Goal: Contribute content

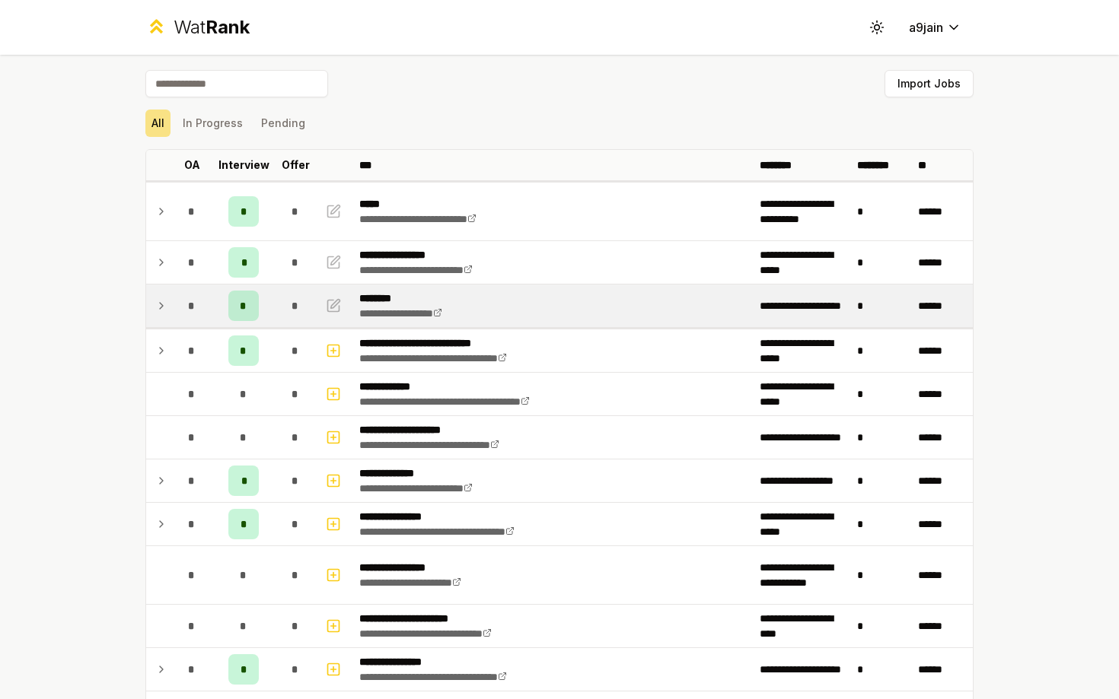
click at [167, 304] on td at bounding box center [158, 306] width 24 height 43
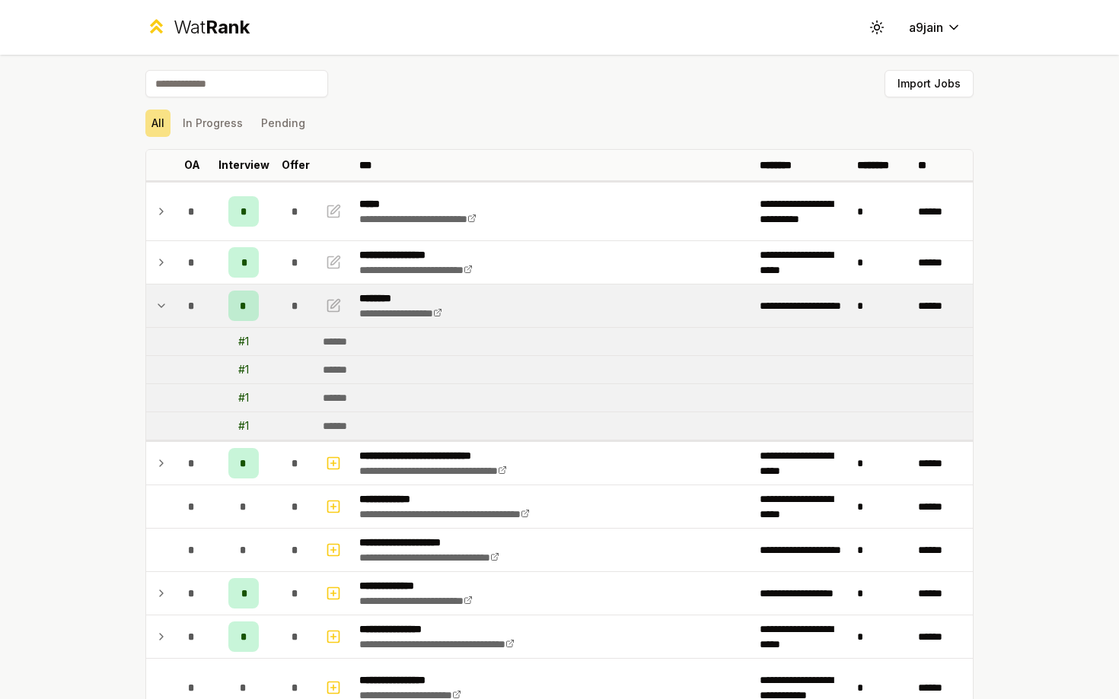
click at [167, 304] on td at bounding box center [158, 306] width 24 height 43
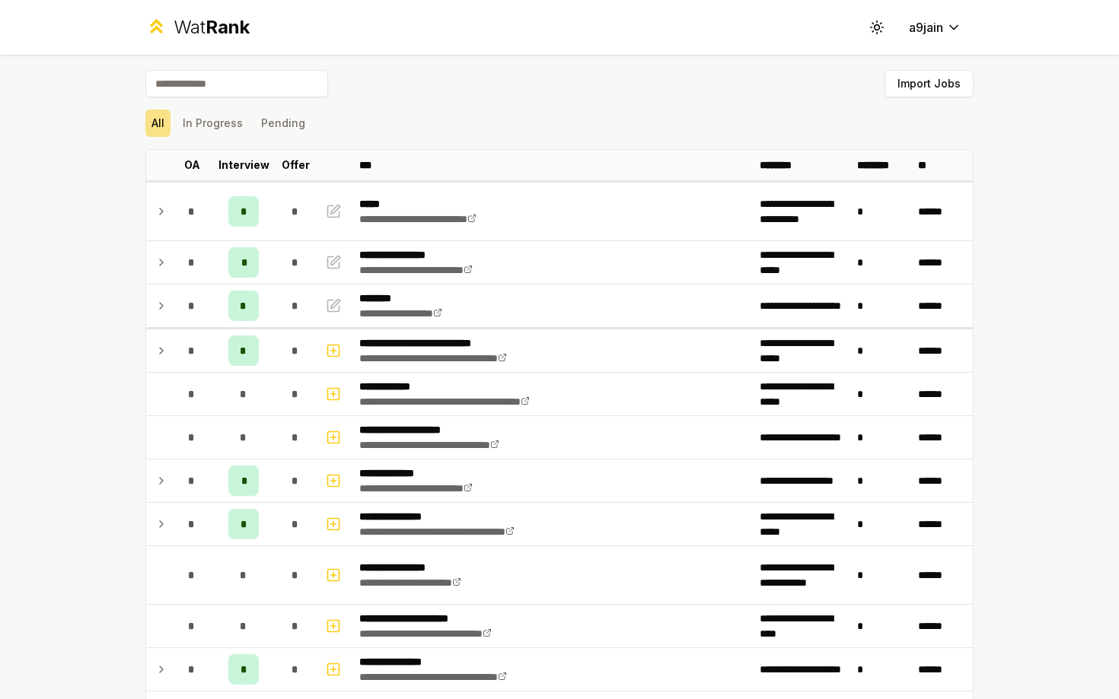
scroll to position [64, 0]
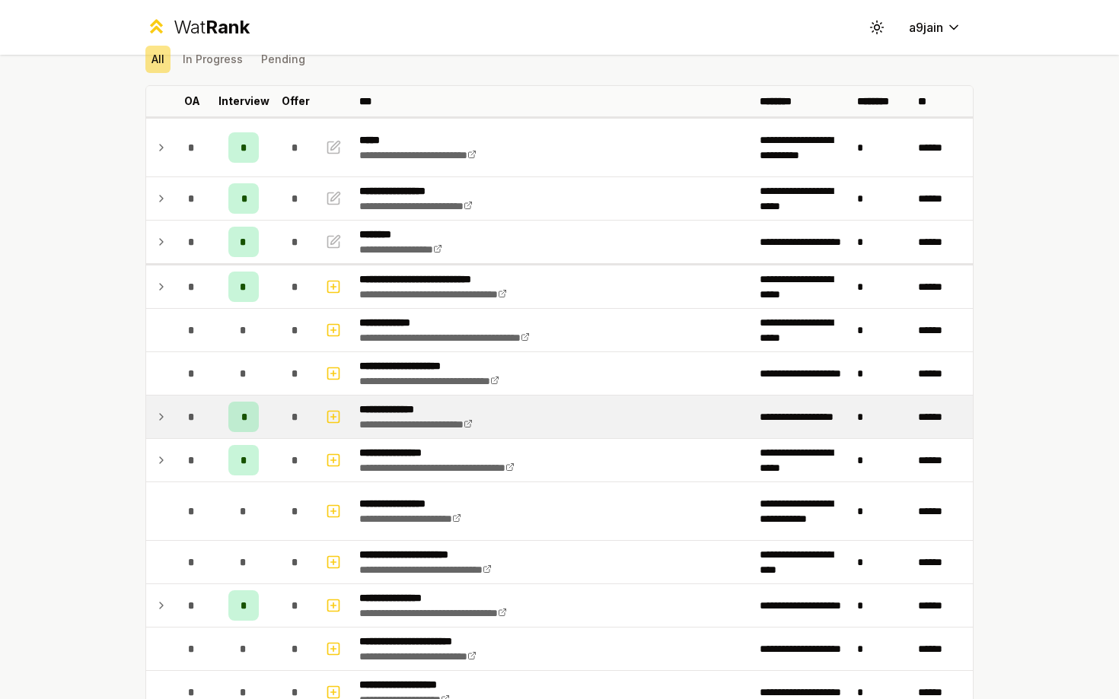
click at [159, 416] on icon at bounding box center [161, 417] width 12 height 18
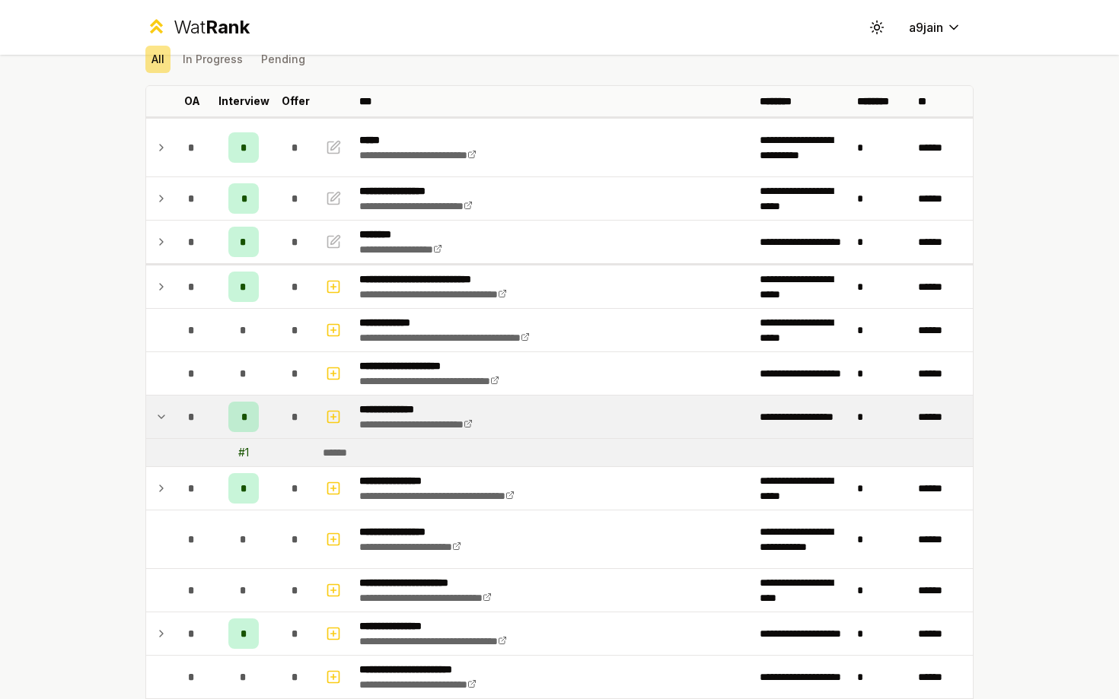
click at [159, 416] on icon at bounding box center [161, 417] width 6 height 3
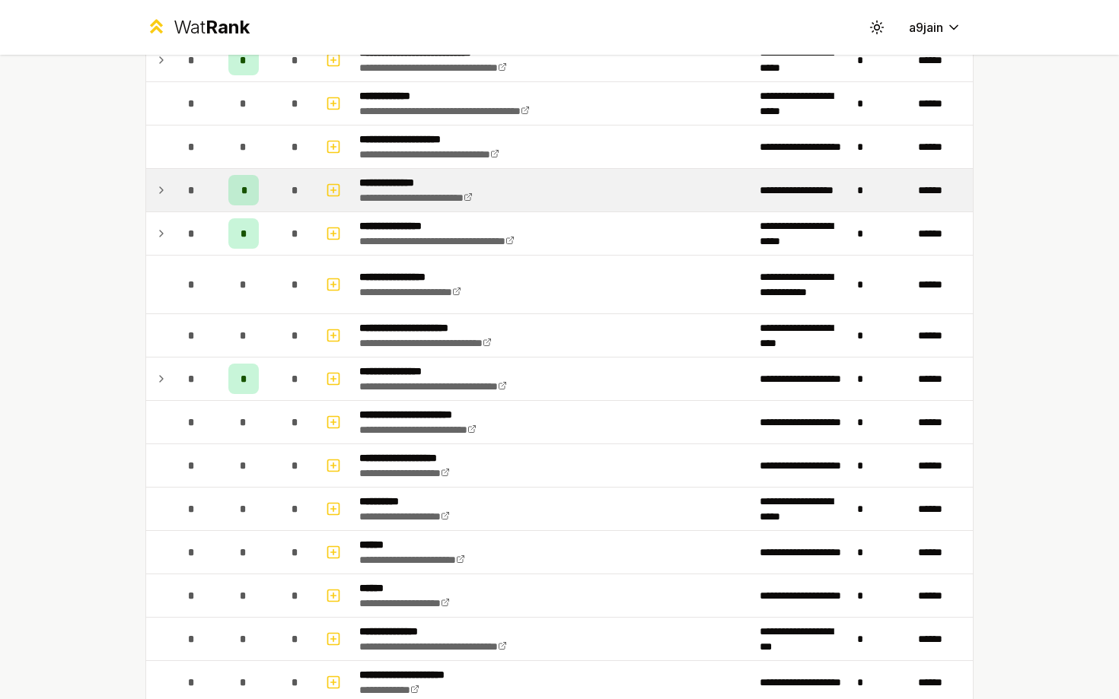
scroll to position [340, 0]
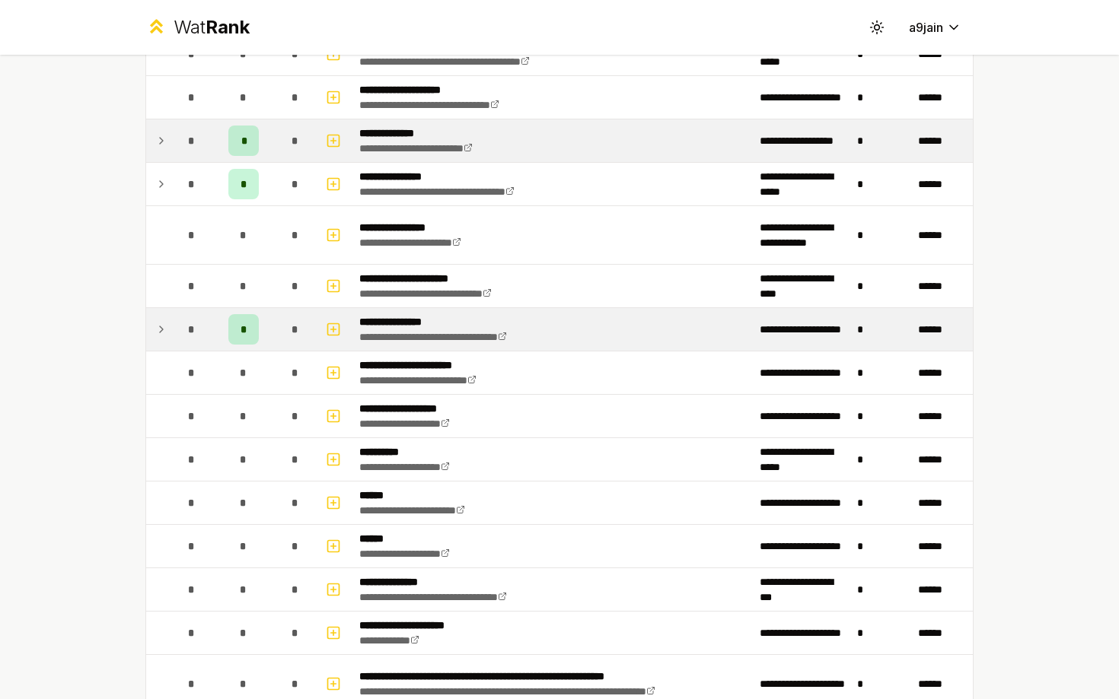
click at [162, 335] on icon at bounding box center [161, 329] width 12 height 18
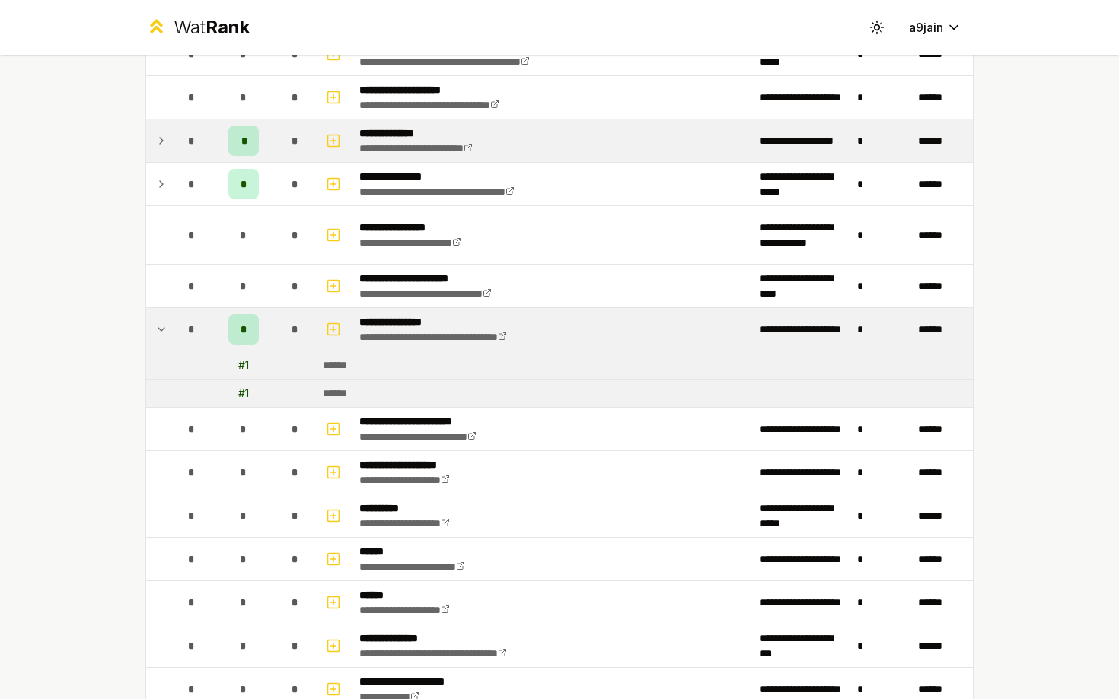
click at [162, 335] on icon at bounding box center [161, 329] width 12 height 18
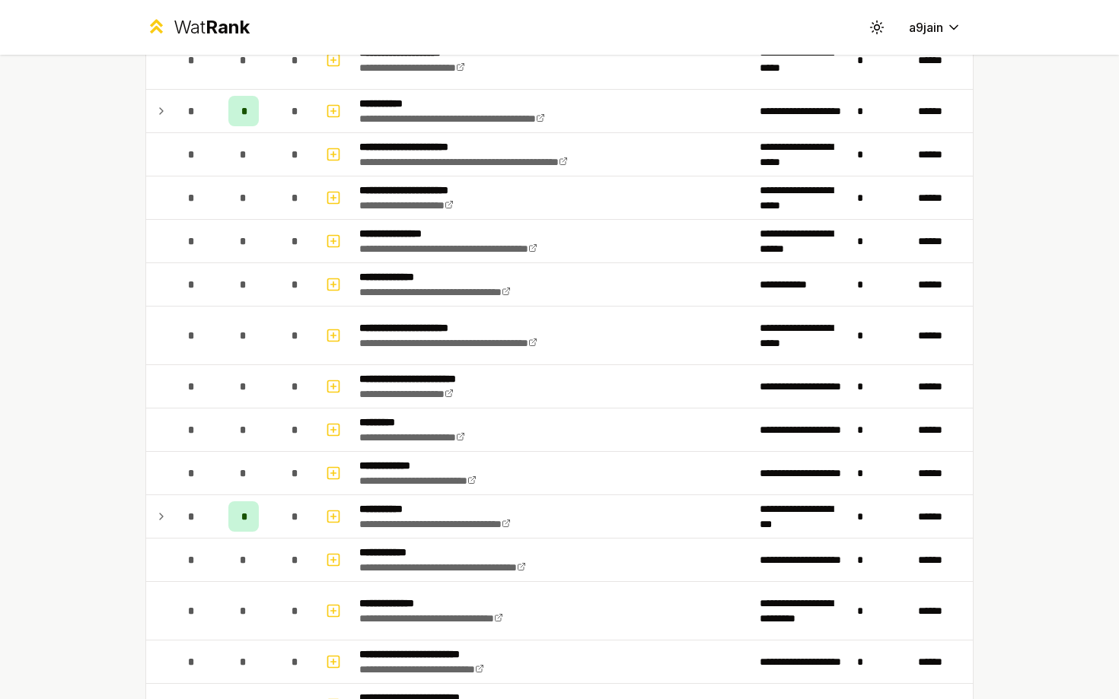
scroll to position [1776, 0]
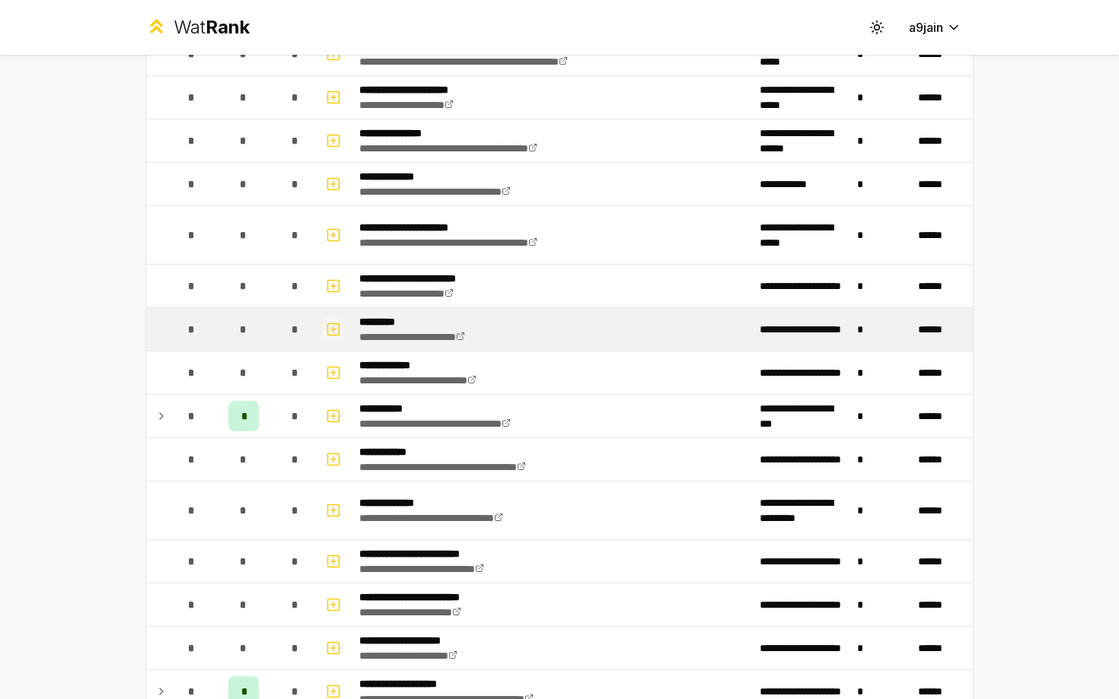
click at [336, 326] on icon "button" at bounding box center [333, 329] width 15 height 18
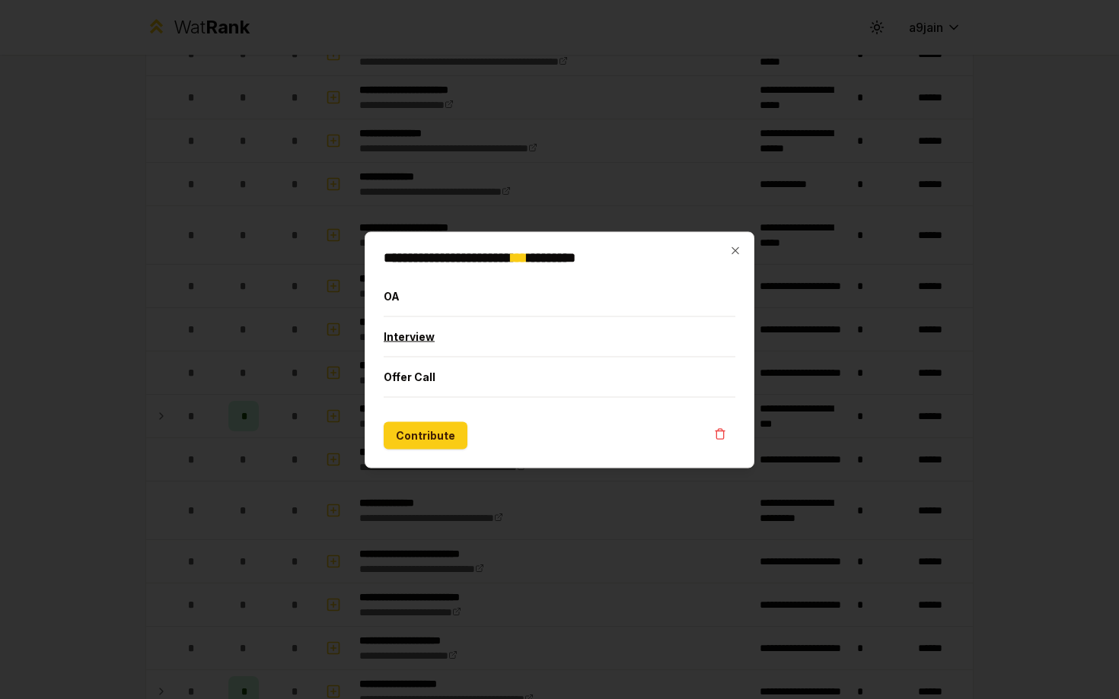
click at [425, 332] on button "Interview" at bounding box center [560, 337] width 352 height 40
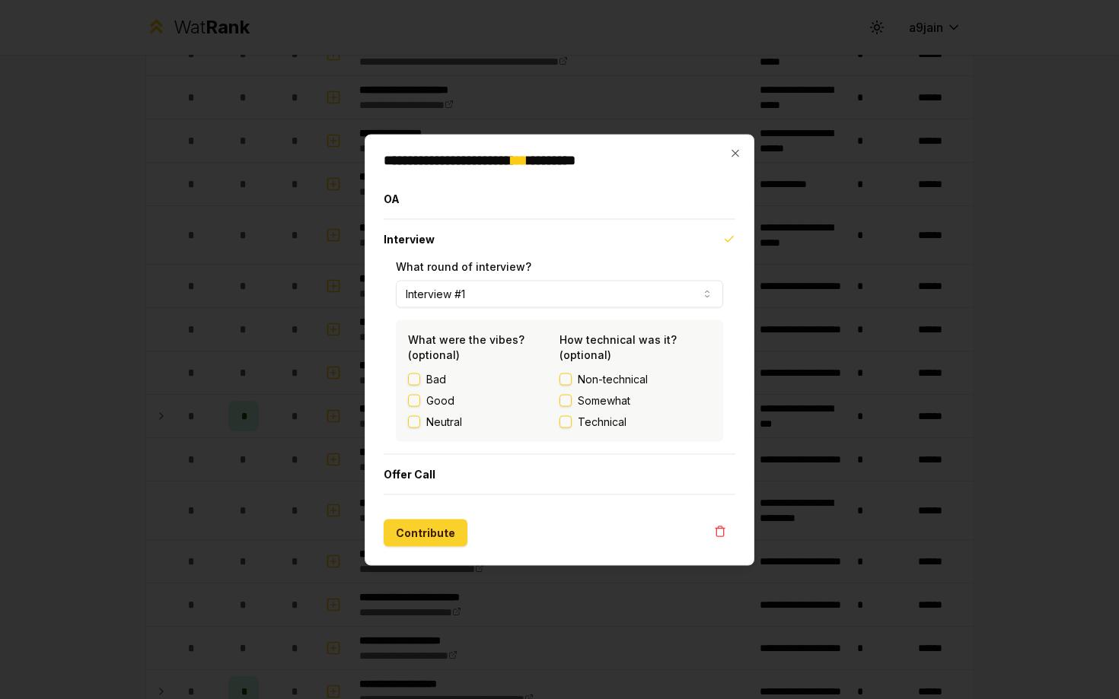
click at [417, 537] on button "Contribute" at bounding box center [426, 532] width 84 height 27
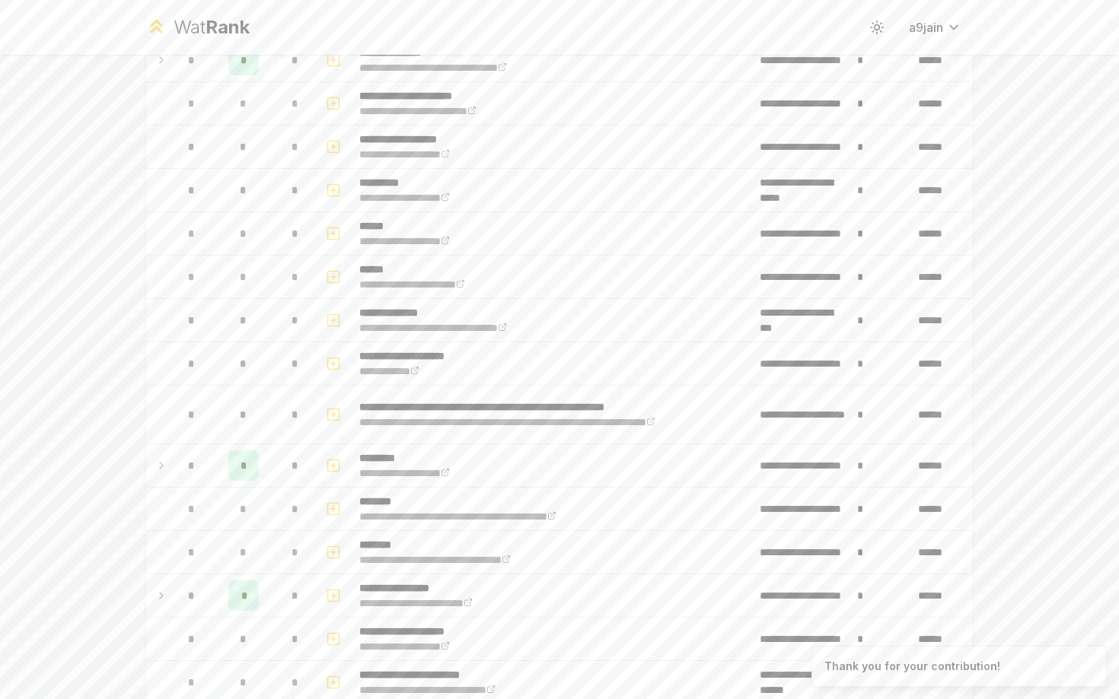
scroll to position [0, 0]
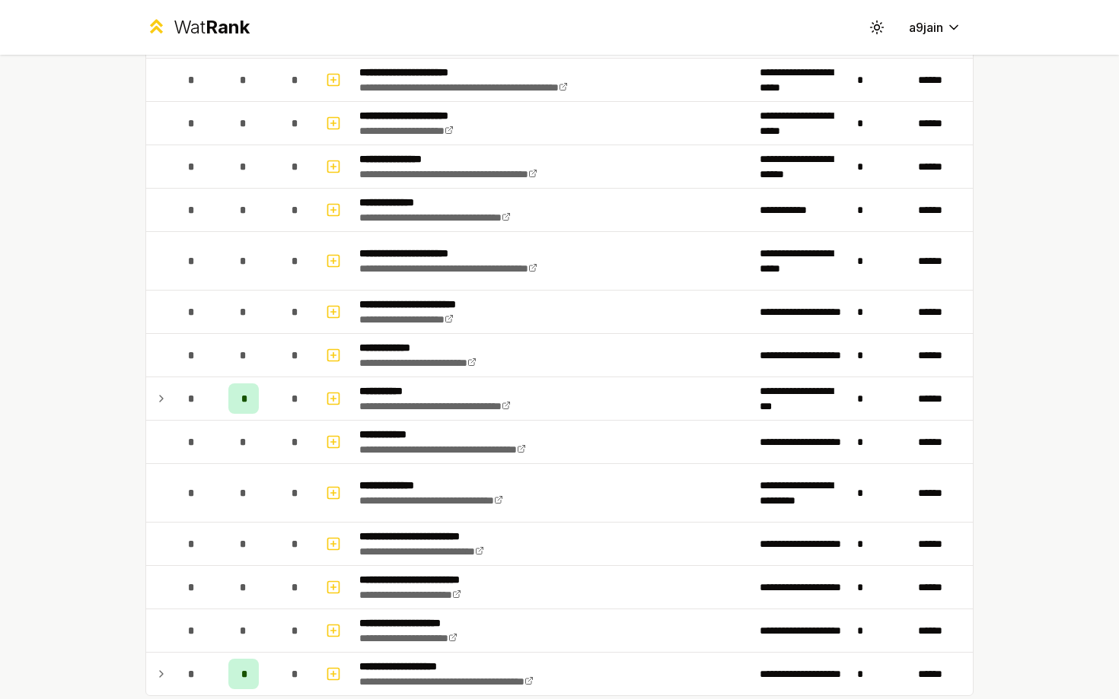
scroll to position [1885, 0]
